Goal: Task Accomplishment & Management: Manage account settings

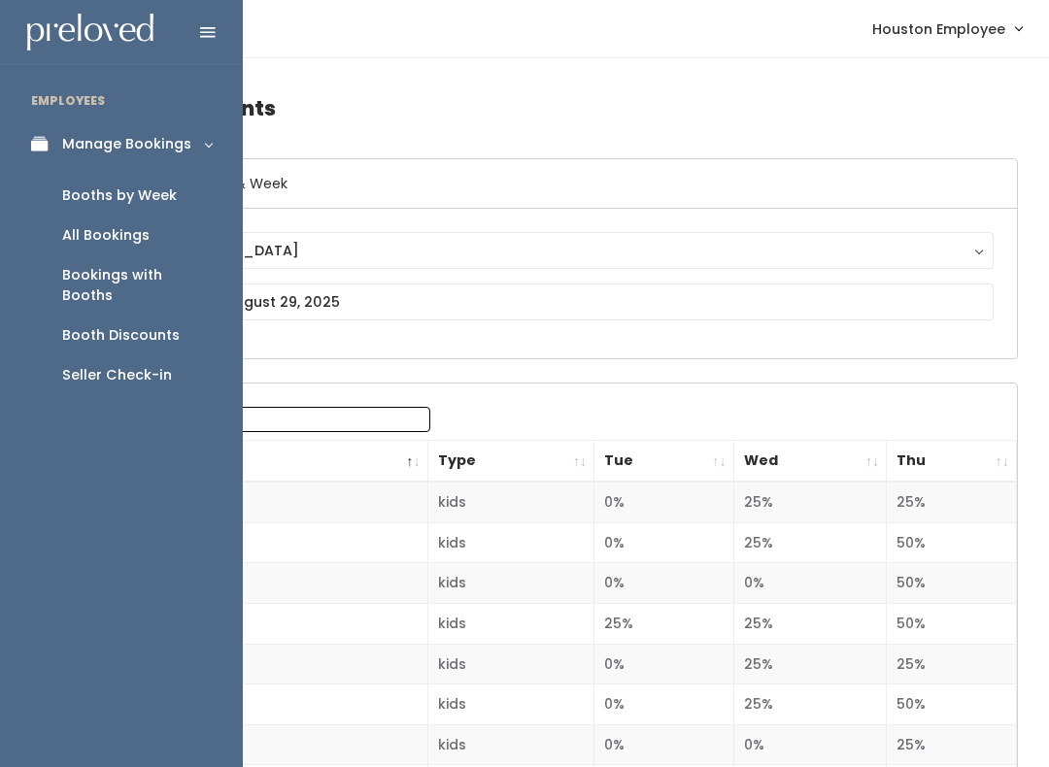
click at [46, 155] on link "Manage Bookings" at bounding box center [121, 144] width 243 height 44
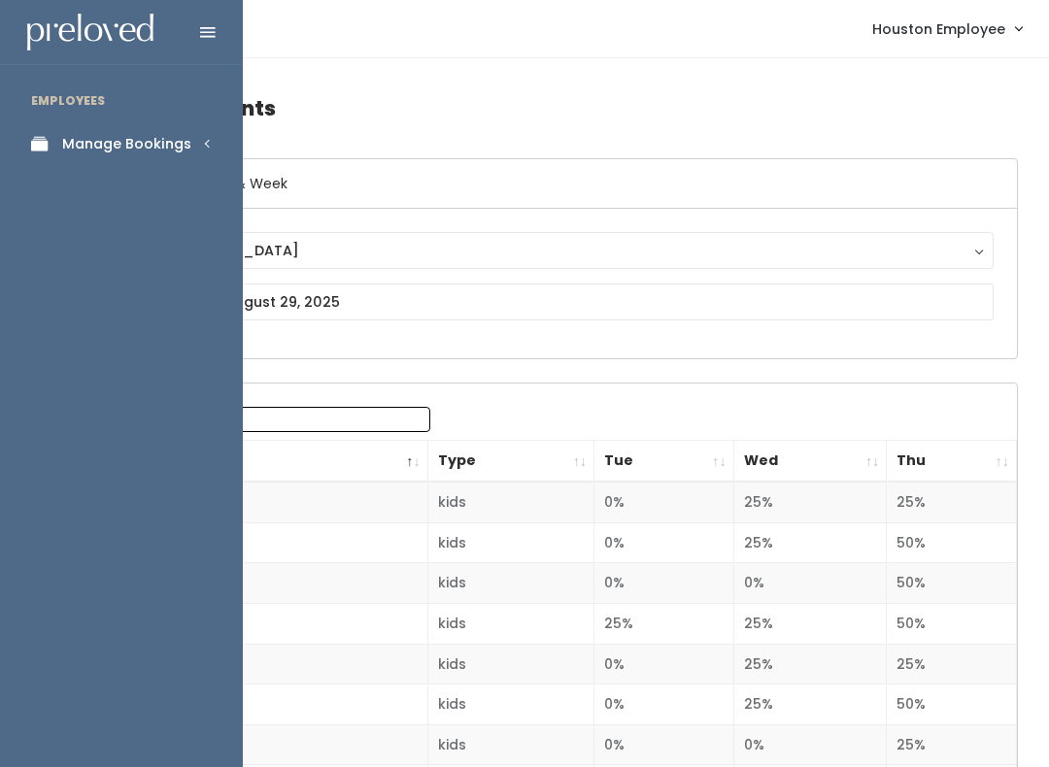
click at [153, 128] on link "Manage Bookings" at bounding box center [121, 144] width 243 height 44
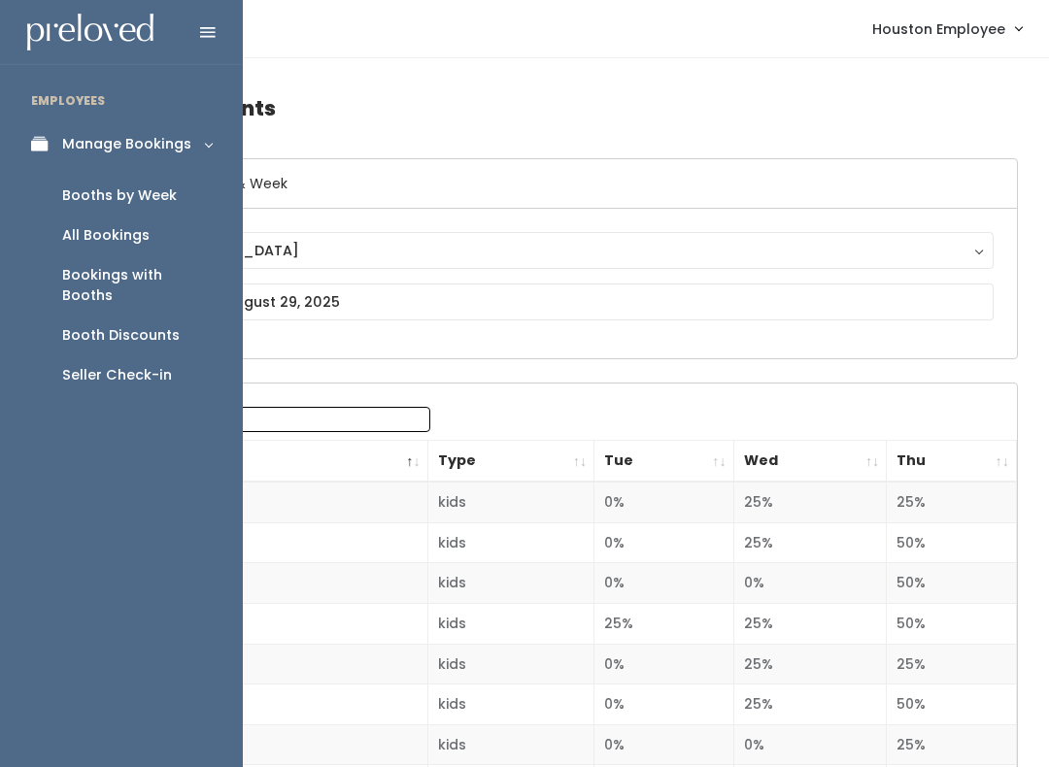
click at [152, 191] on div "Booths by Week" at bounding box center [119, 196] width 115 height 20
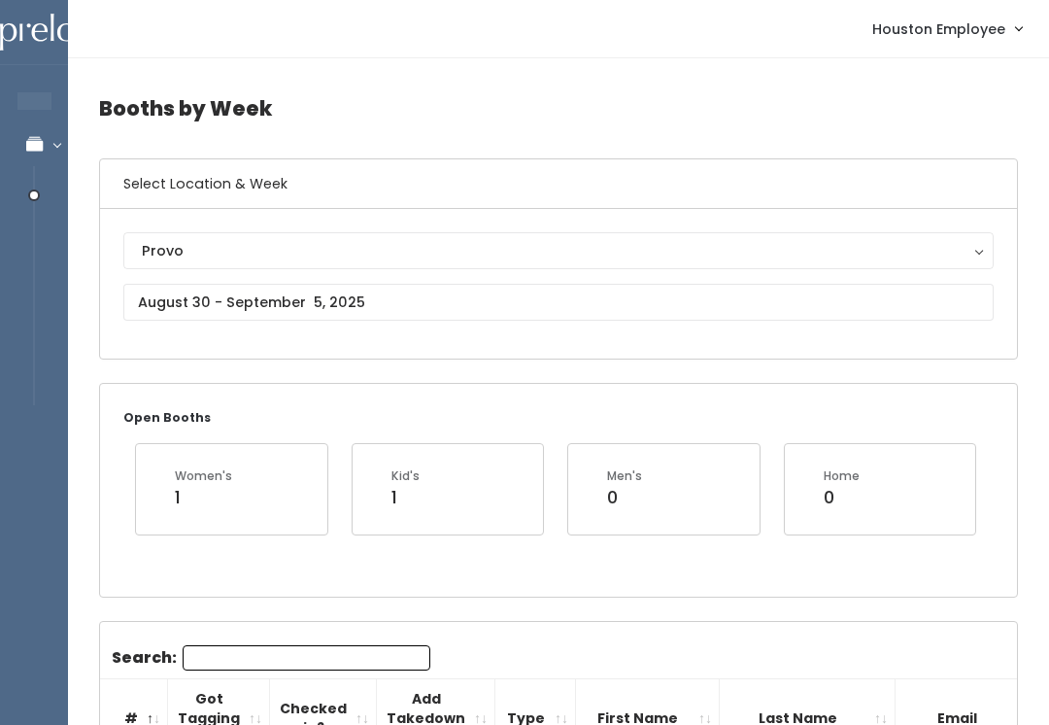
click at [279, 258] on div "Provo" at bounding box center [558, 250] width 833 height 21
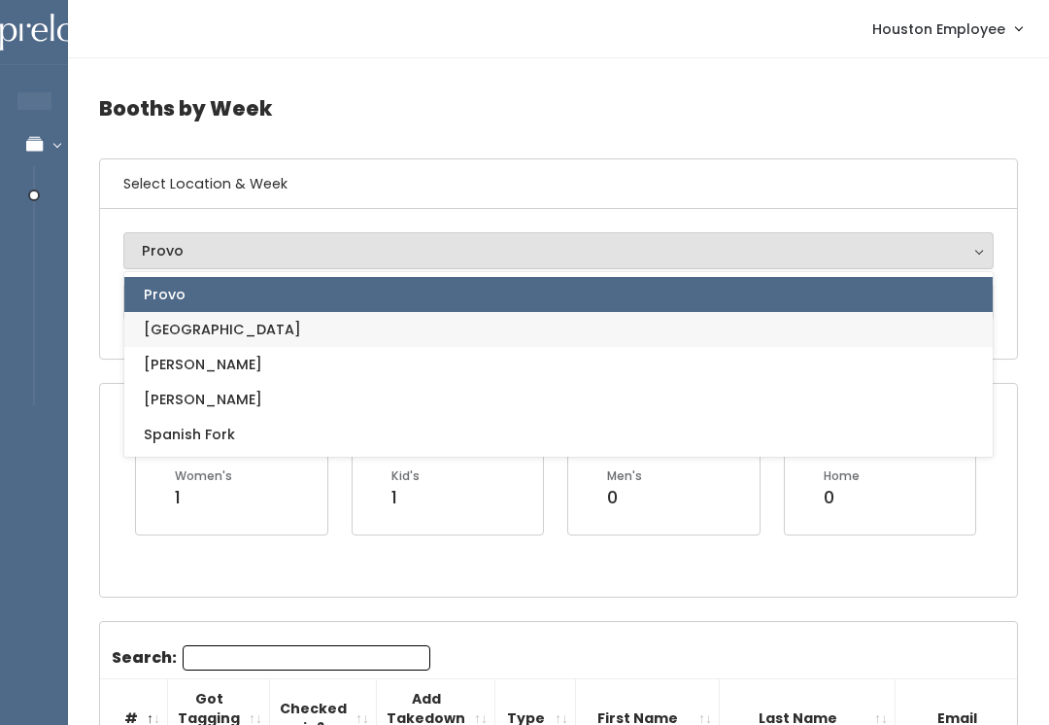
click at [232, 339] on link "[GEOGRAPHIC_DATA]" at bounding box center [558, 329] width 868 height 35
select select "5"
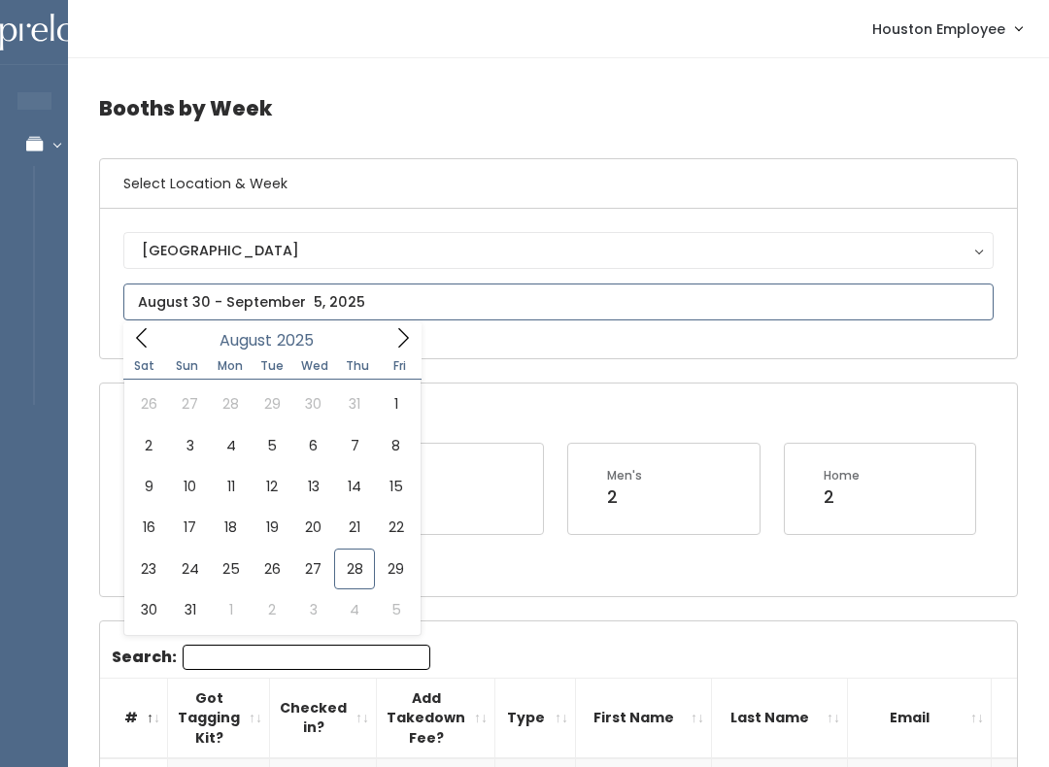
type input "August 30 to September 5"
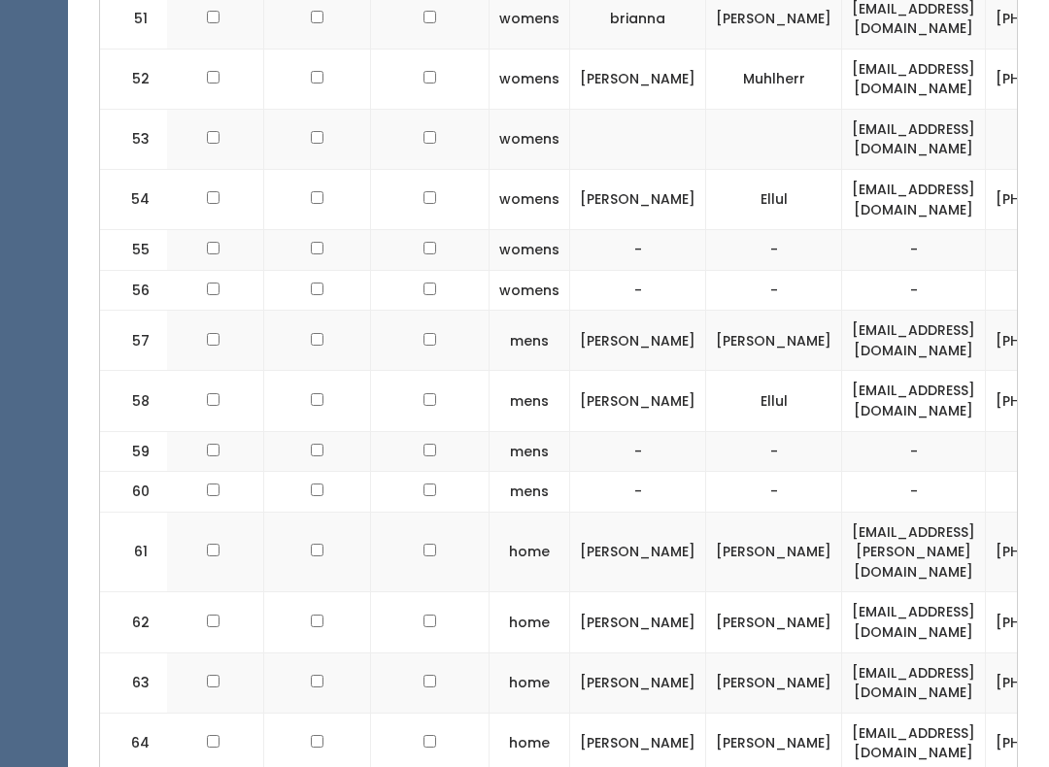
scroll to position [3658, 0]
